Goal: Use online tool/utility: Utilize a website feature to perform a specific function

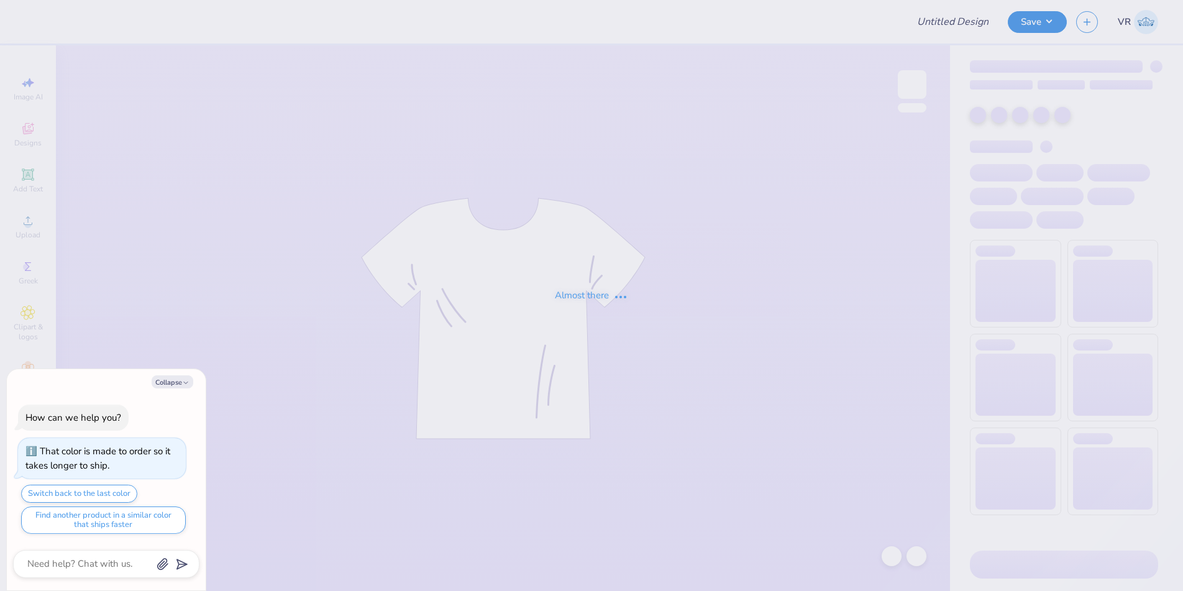
type input "AXO PR merch"
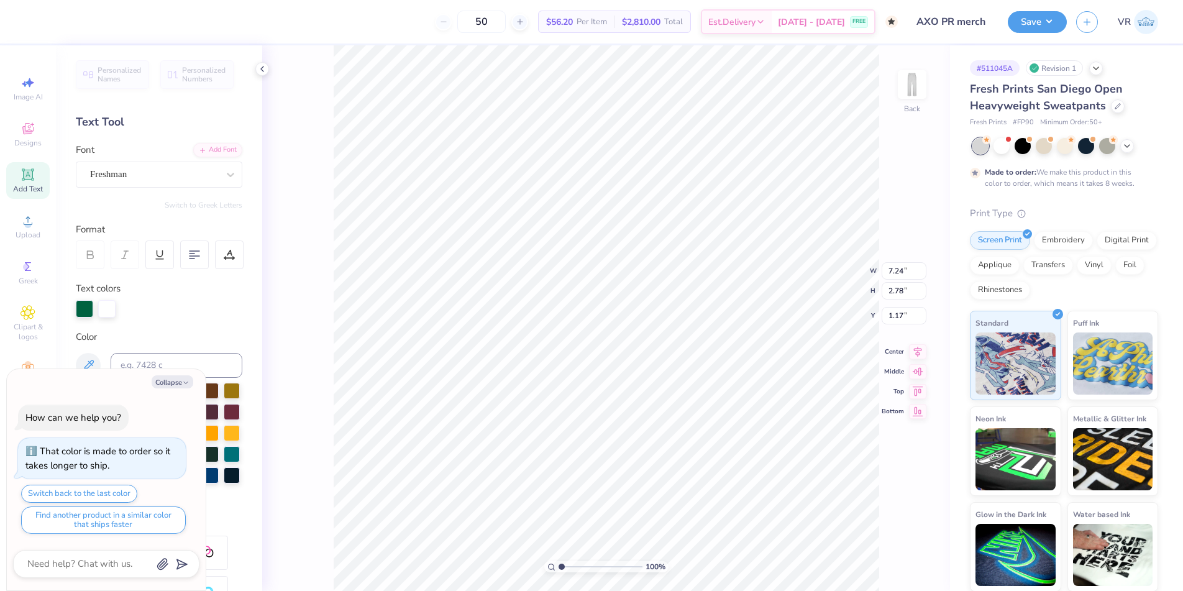
scroll to position [11, 1]
click at [899, 273] on div "100 % Back W 7.24 7.24 " H 2.78 2.78 " Y 1.17 1.17 " Center Middle Top Bottom" at bounding box center [606, 318] width 688 height 546
click at [899, 273] on div "100 % Back W 7.24 H 2.78 Y 1.17 Center Middle Top Bottom" at bounding box center [606, 318] width 688 height 546
type textarea "x"
click at [887, 268] on input "7.24" at bounding box center [904, 270] width 45 height 17
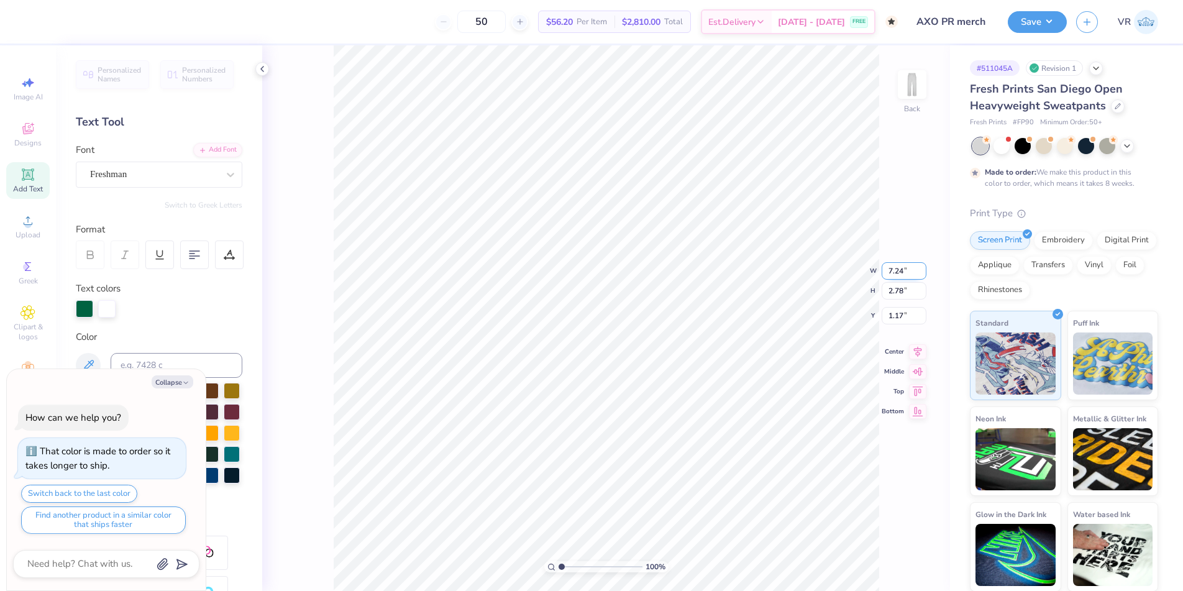
click at [887, 268] on input "7.24" at bounding box center [904, 270] width 45 height 17
type input "3.5"
type textarea "x"
type input "3.50"
type input "1.34"
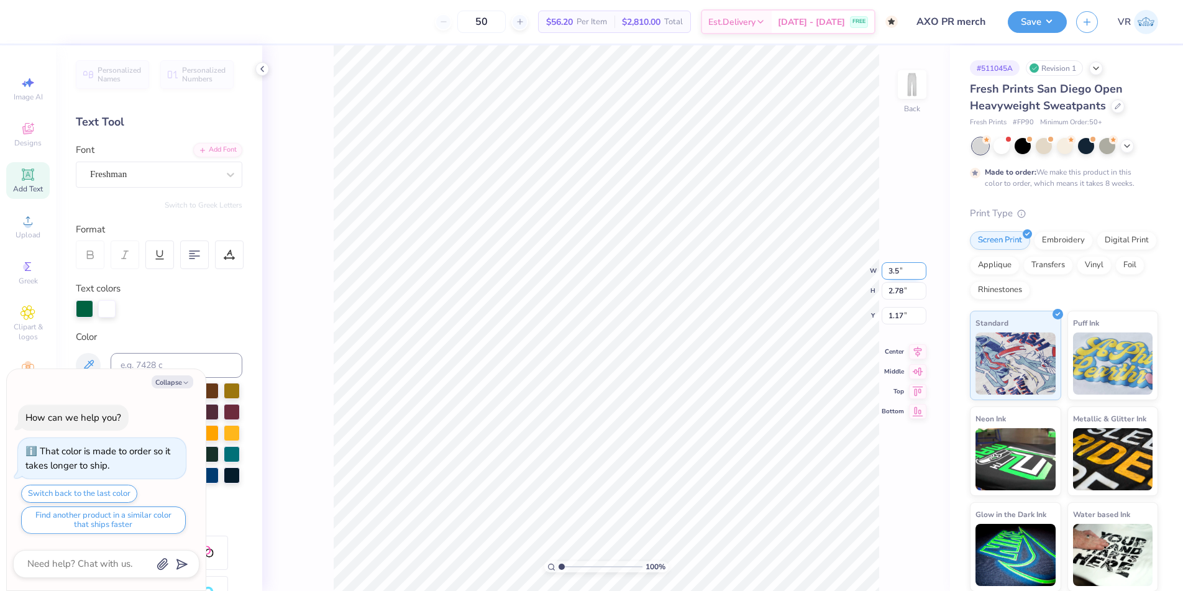
type input "1.89"
click at [898, 259] on input "3.50" at bounding box center [904, 260] width 45 height 17
type input "7"
type textarea "x"
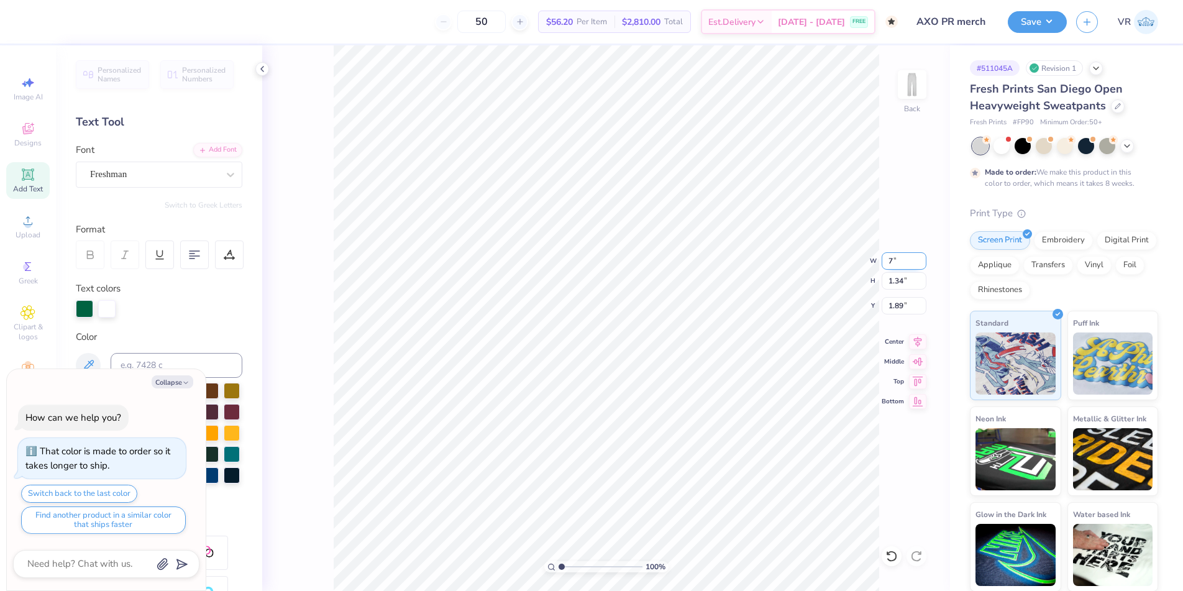
type input "7.00"
type input "2.69"
click at [897, 302] on input "1.22" at bounding box center [904, 305] width 45 height 17
type input "3"
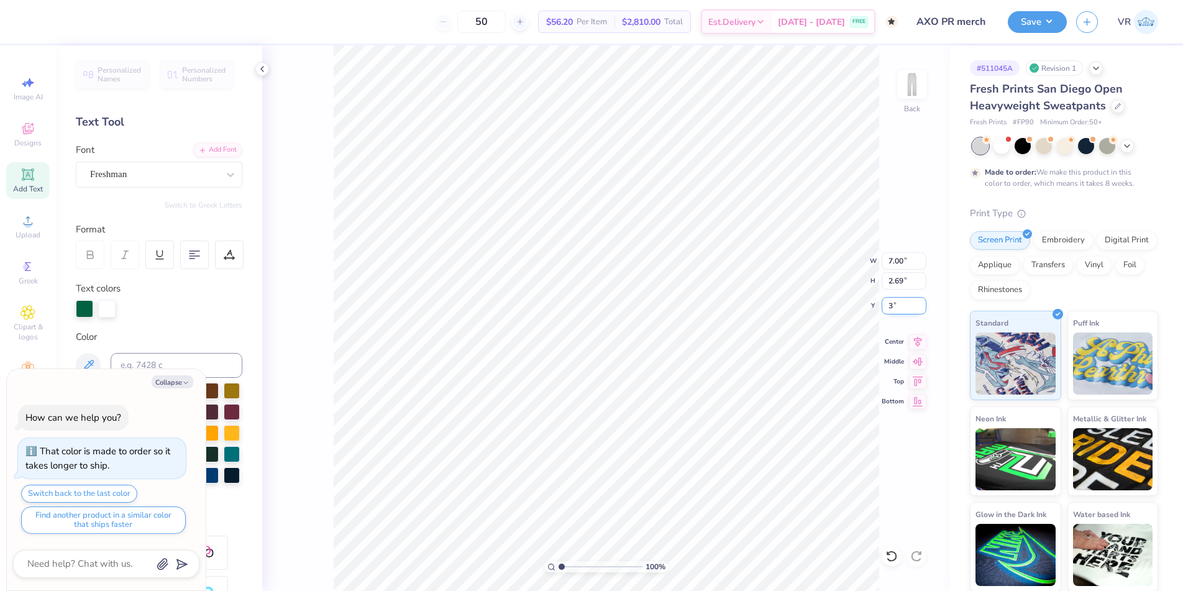
type textarea "x"
type input "3.00"
click at [179, 383] on button "Collapse" at bounding box center [173, 381] width 42 height 13
type textarea "x"
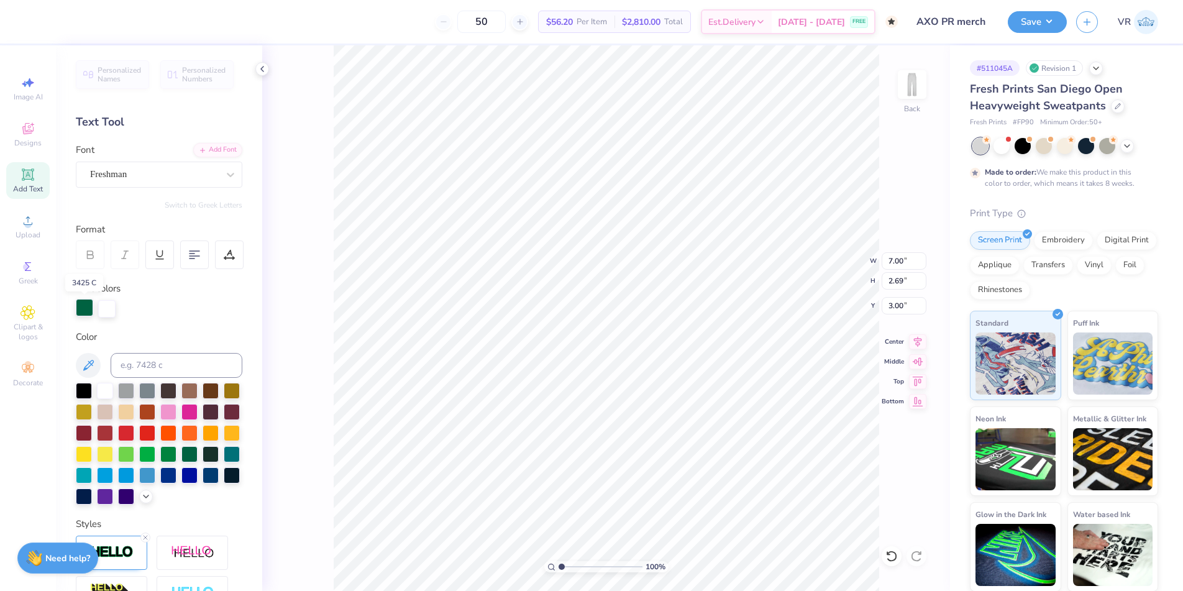
click at [86, 311] on div at bounding box center [84, 307] width 17 height 17
click at [144, 497] on polyline at bounding box center [146, 495] width 5 height 2
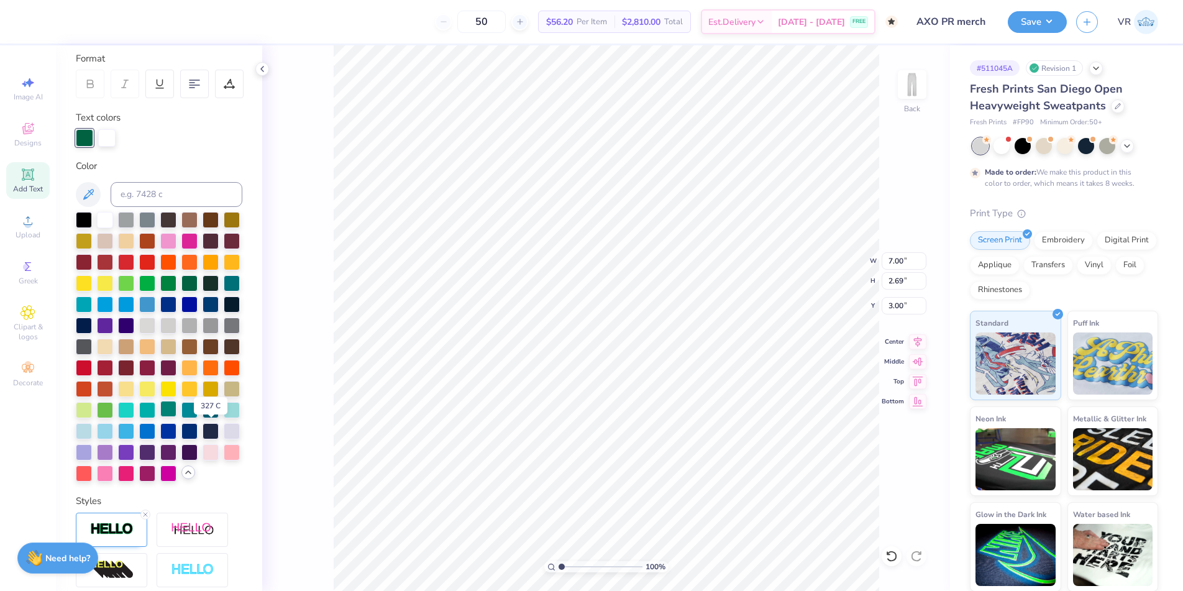
scroll to position [339, 0]
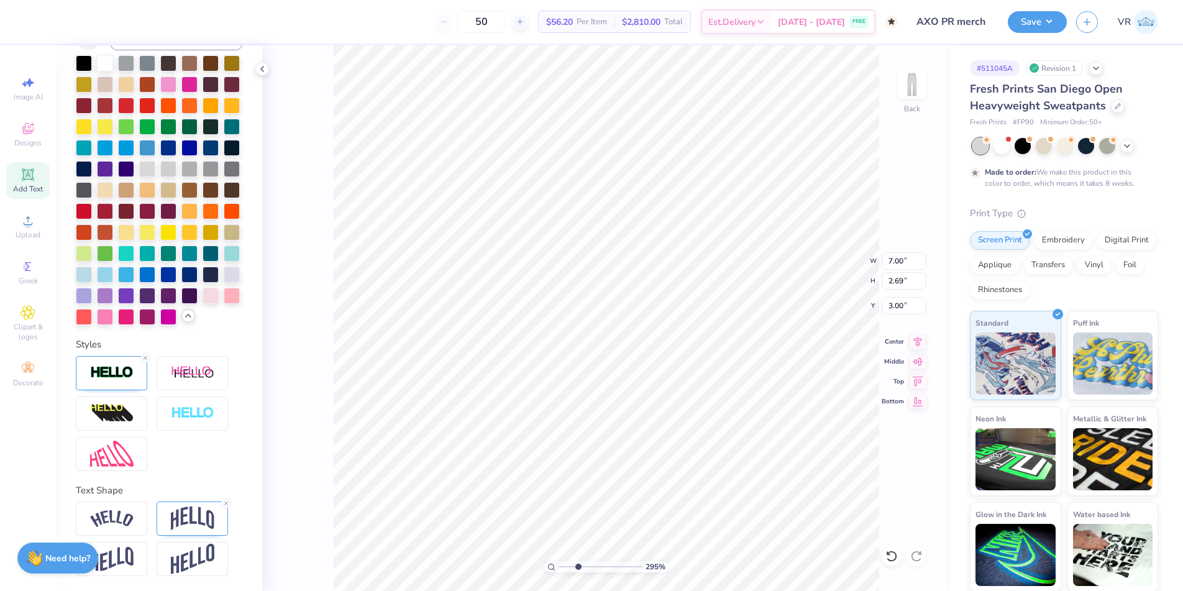
drag, startPoint x: 572, startPoint y: 567, endPoint x: 579, endPoint y: 563, distance: 7.2
type input "3.02"
click at [578, 566] on input "range" at bounding box center [601, 566] width 84 height 11
click at [119, 521] on img at bounding box center [112, 518] width 44 height 17
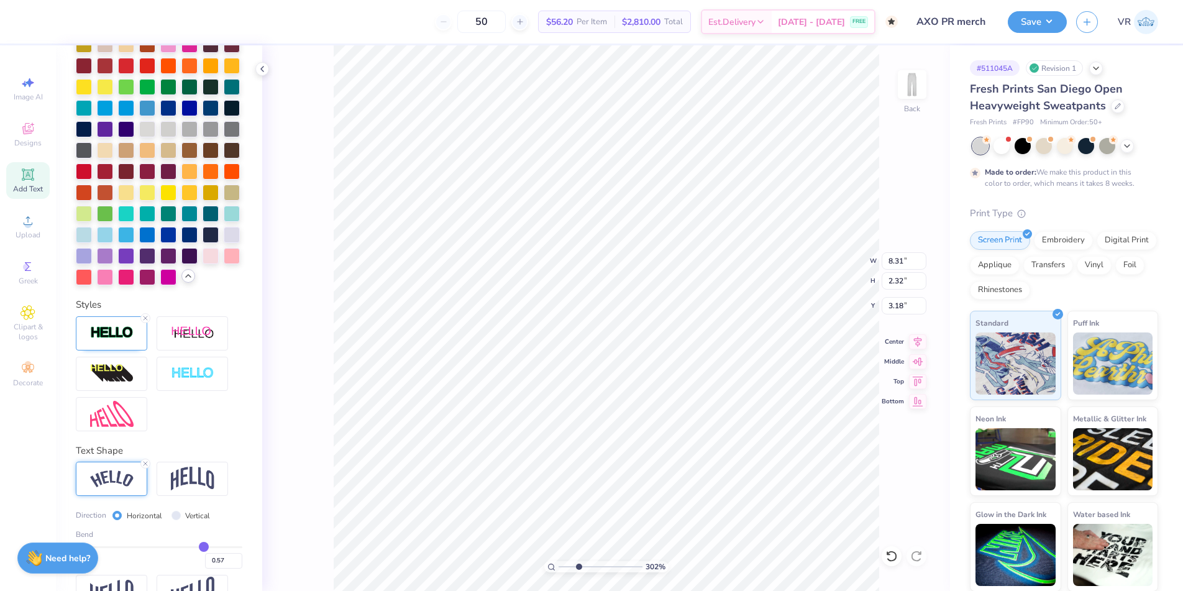
scroll to position [0, 0]
